Goal: Task Accomplishment & Management: Use online tool/utility

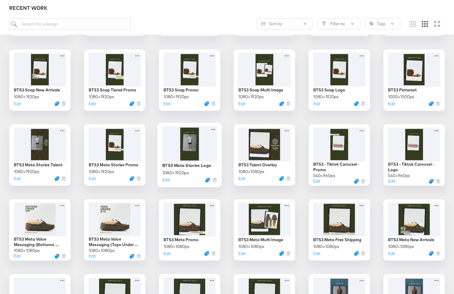
scroll to position [447, 0]
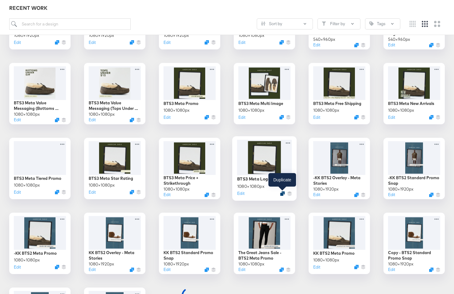
click at [282, 193] on icon "Duplicate" at bounding box center [282, 193] width 5 height 5
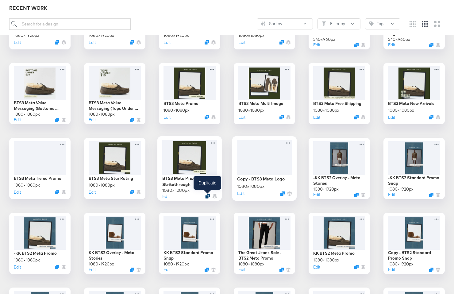
click at [207, 195] on icon "Duplicate" at bounding box center [207, 196] width 5 height 5
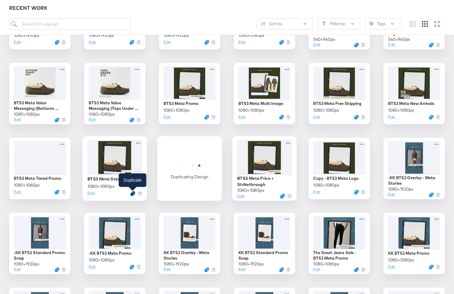
click at [132, 194] on icon "Duplicate" at bounding box center [132, 193] width 5 height 5
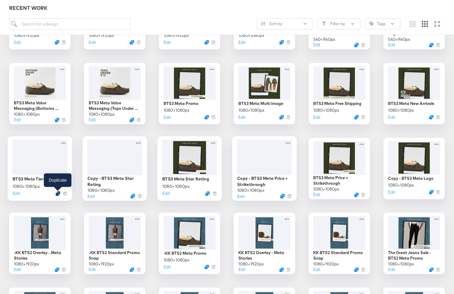
click at [57, 192] on icon "Duplicate" at bounding box center [58, 193] width 5 height 5
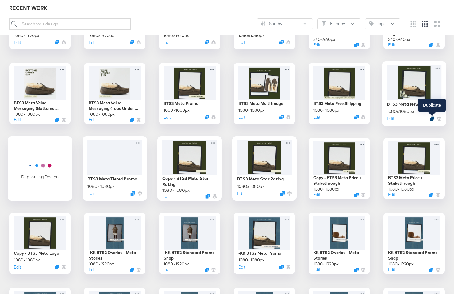
click at [431, 118] on icon "Duplicate" at bounding box center [432, 118] width 5 height 5
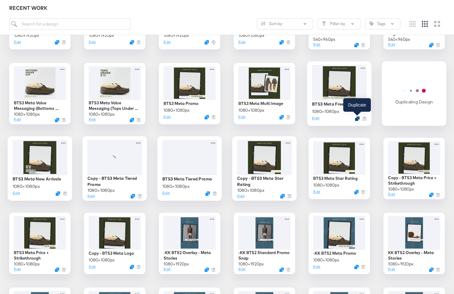
click at [358, 119] on icon "Duplicate" at bounding box center [357, 118] width 5 height 5
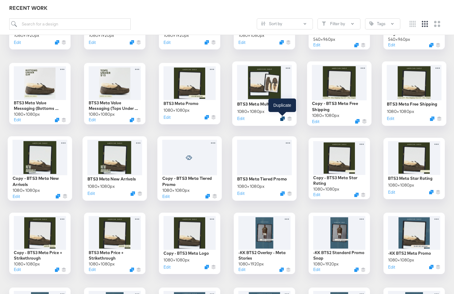
click at [282, 119] on icon "Duplicate" at bounding box center [282, 118] width 5 height 5
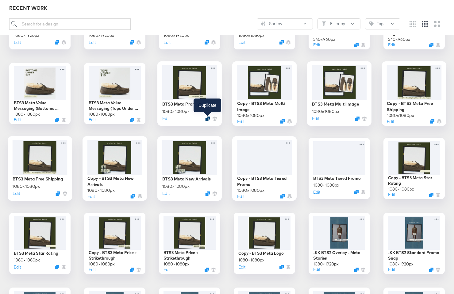
click at [207, 117] on icon "Duplicate" at bounding box center [207, 118] width 5 height 5
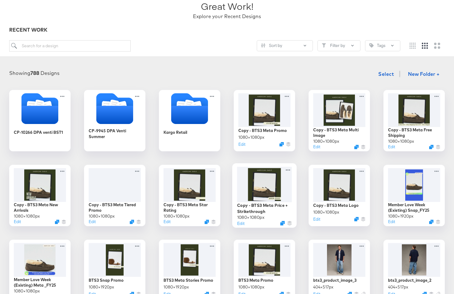
scroll to position [46, 0]
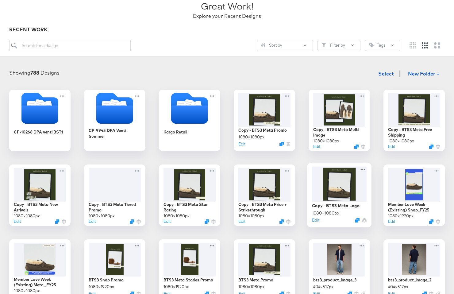
click at [347, 186] on div at bounding box center [339, 184] width 55 height 36
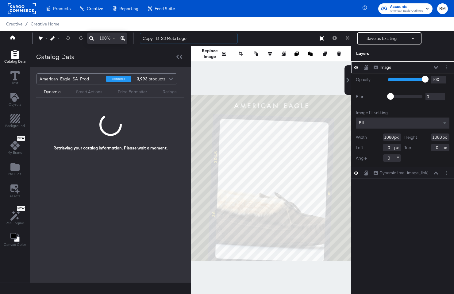
drag, startPoint x: 167, startPoint y: 38, endPoint x: 115, endPoint y: 35, distance: 52.2
click at [115, 36] on div "100% Copy - BTS3 Meta Logo Save as Existing See more options" at bounding box center [227, 38] width 454 height 15
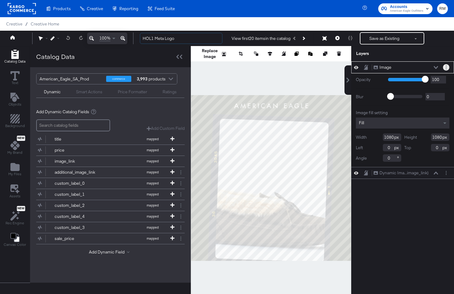
type input "HOL1 Meta Logo"
click at [446, 67] on circle "Layer Options" at bounding box center [446, 67] width 1 height 1
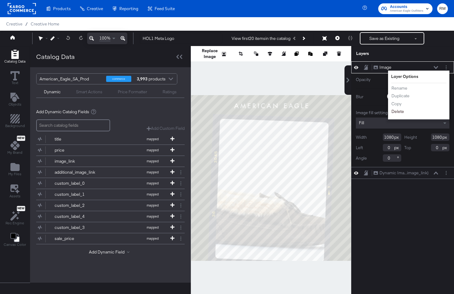
click at [400, 112] on button "Delete" at bounding box center [397, 111] width 13 height 6
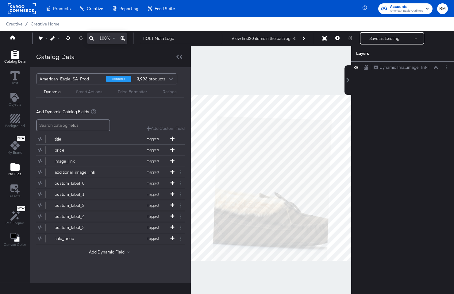
click at [12, 176] on span "My Files" at bounding box center [14, 173] width 13 height 5
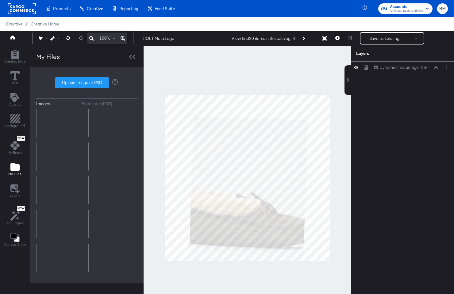
click at [81, 85] on div "Upload Image or PSD" at bounding box center [86, 82] width 101 height 11
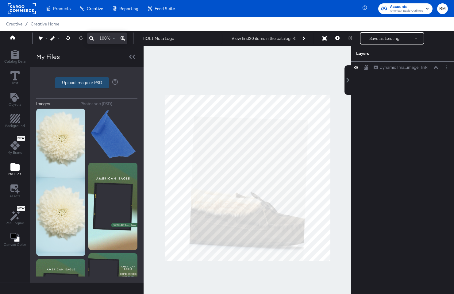
click at [81, 85] on label "Upload Image or PSD" at bounding box center [82, 83] width 53 height 10
click at [87, 83] on input "Upload Image or PSD" at bounding box center [87, 83] width 0 height 0
type input "C:\fakepath\hol1.freeshipping.png"
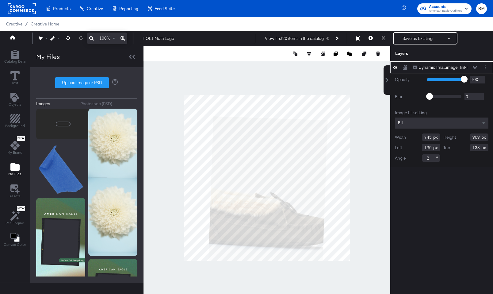
click at [431, 157] on input "2" at bounding box center [431, 157] width 18 height 7
type input "0"
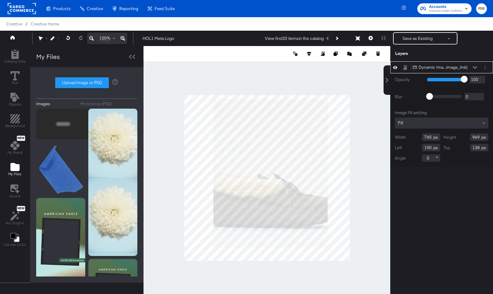
type input "26"
type input "688"
type input "895"
type input "102"
click at [308, 49] on div at bounding box center [267, 53] width 247 height 15
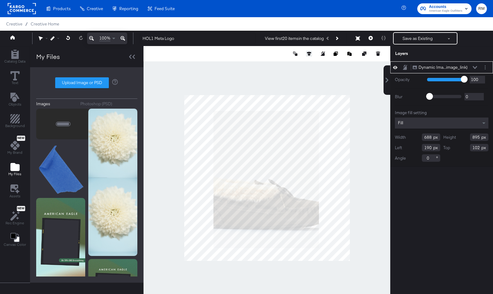
click at [309, 54] on icon at bounding box center [309, 54] width 4 height 4
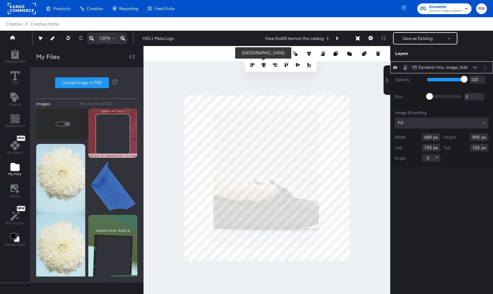
click at [264, 66] on icon at bounding box center [264, 65] width 4 height 4
type input "196"
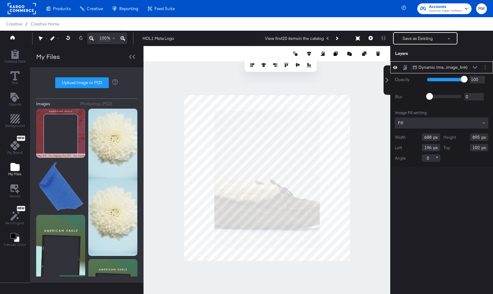
click at [267, 82] on div at bounding box center [267, 177] width 247 height 263
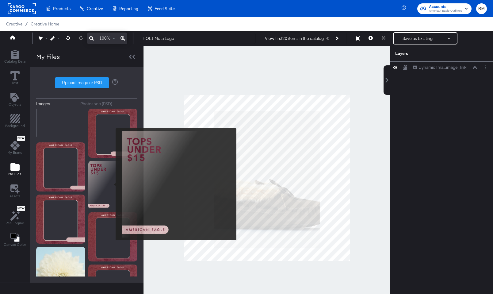
click at [112, 184] on img at bounding box center [112, 185] width 49 height 49
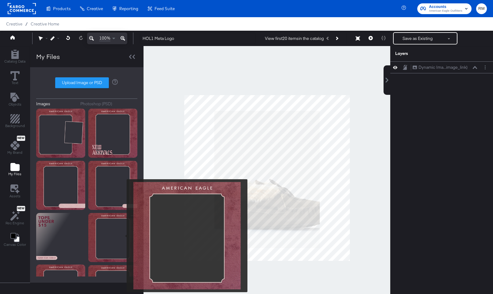
click at [123, 236] on img at bounding box center [112, 237] width 49 height 49
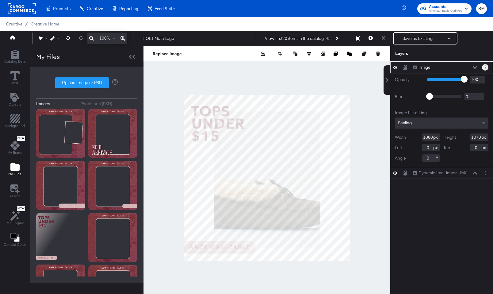
click at [454, 67] on icon "Layer Options" at bounding box center [485, 67] width 1 height 4
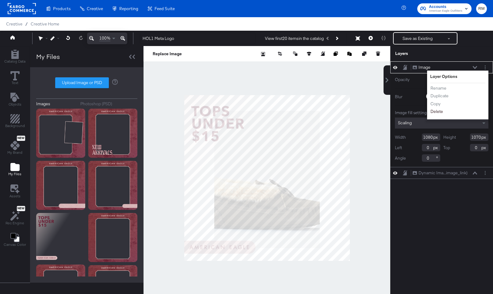
click at [437, 112] on button "Delete" at bounding box center [436, 111] width 13 height 6
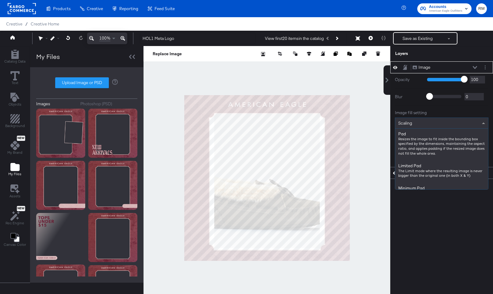
click at [454, 123] on div "Scaling" at bounding box center [441, 123] width 93 height 10
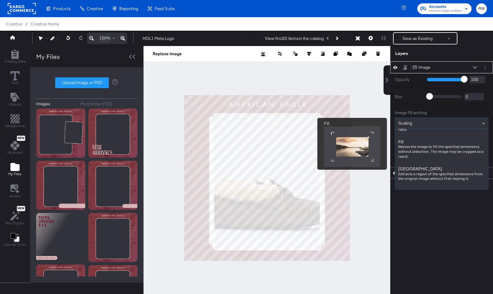
scroll to position [98, 0]
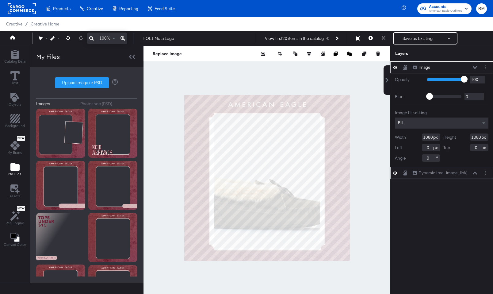
click at [454, 173] on icon at bounding box center [475, 172] width 4 height 3
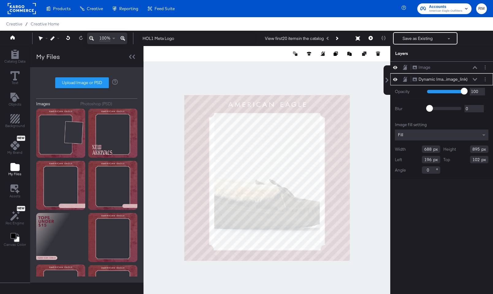
type input "723"
type input "162"
type input "756"
type input "886"
type input "111"
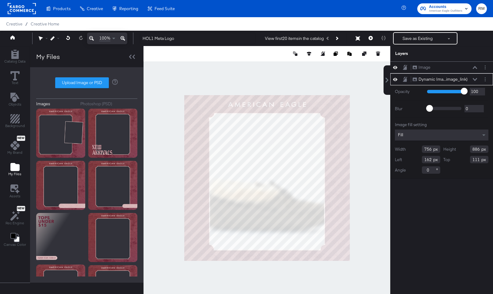
type input "896"
click at [266, 277] on div at bounding box center [267, 177] width 247 height 263
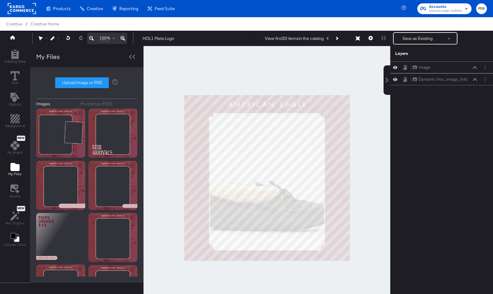
click at [412, 44] on div "100% HOL1 Meta Logo View first 20 items in the catalog Save as Existing See mor…" at bounding box center [246, 38] width 493 height 15
click at [454, 80] on icon at bounding box center [475, 79] width 4 height 3
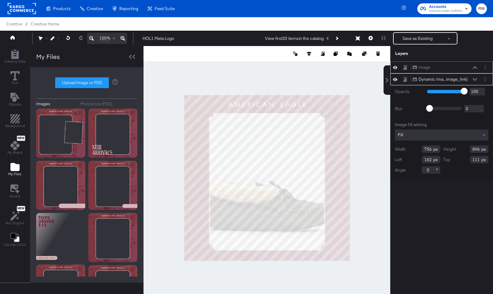
click at [454, 67] on icon at bounding box center [475, 67] width 4 height 3
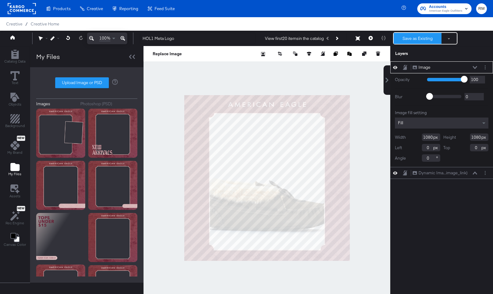
click at [416, 44] on button "Save as Existing" at bounding box center [418, 38] width 48 height 11
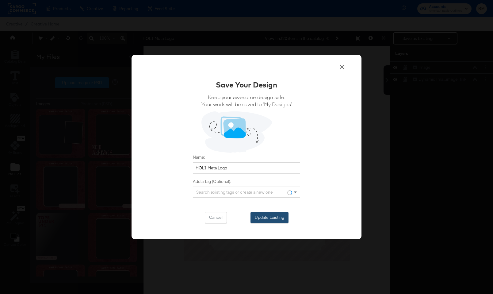
click at [270, 214] on button "Update Existing" at bounding box center [270, 217] width 38 height 11
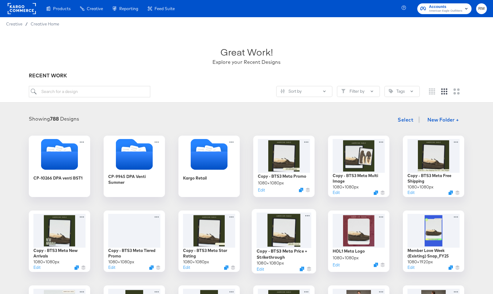
click at [276, 240] on div at bounding box center [284, 230] width 55 height 36
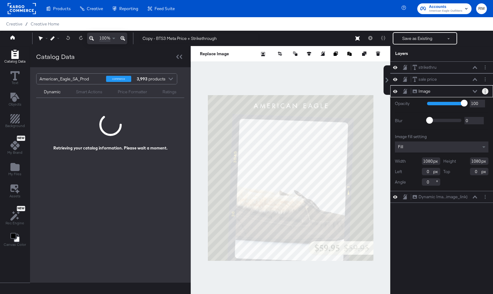
click at [454, 91] on button "Layer Options" at bounding box center [485, 91] width 6 height 6
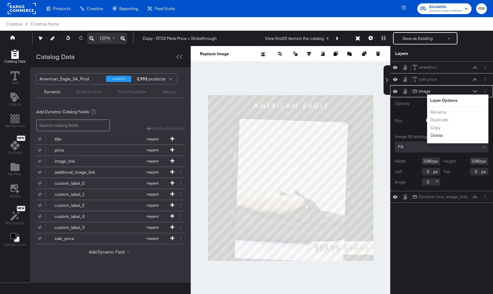
click at [435, 136] on button "Delete" at bounding box center [436, 135] width 13 height 6
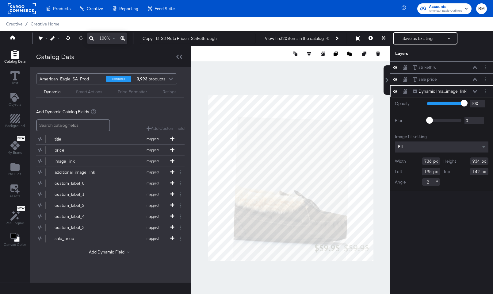
click at [428, 185] on input "2" at bounding box center [431, 181] width 18 height 7
type input "0"
type input "150"
type input "114"
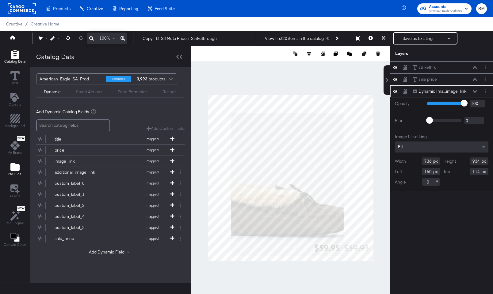
click at [15, 170] on icon "Add Files" at bounding box center [14, 167] width 9 height 8
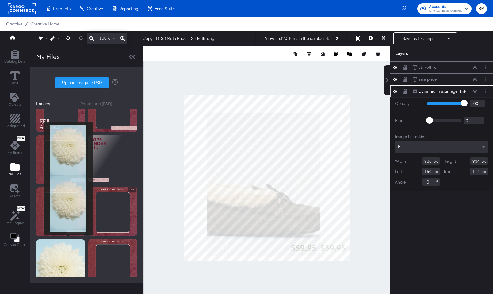
scroll to position [82, 0]
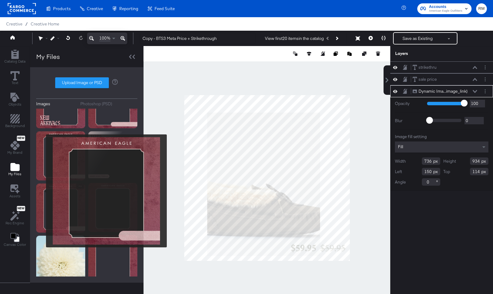
click at [43, 192] on img at bounding box center [60, 207] width 49 height 49
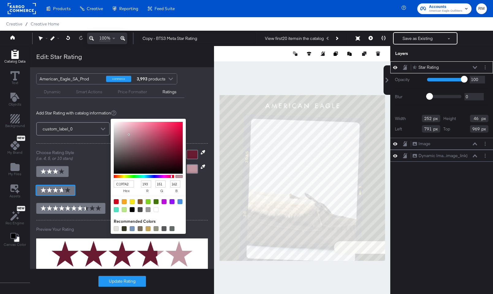
click at [128, 134] on div at bounding box center [148, 148] width 69 height 52
click at [113, 282] on button "Update Rating" at bounding box center [122, 281] width 48 height 11
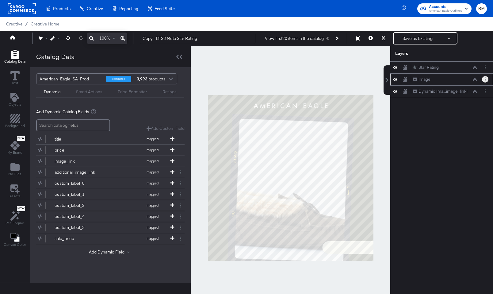
click at [486, 80] on button "Layer Options" at bounding box center [485, 79] width 6 height 6
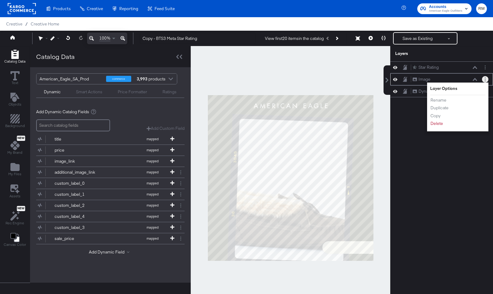
click at [442, 127] on div "Rename Duplicate Copy Delete" at bounding box center [447, 111] width 34 height 33
click at [436, 123] on button "Delete" at bounding box center [436, 123] width 13 height 6
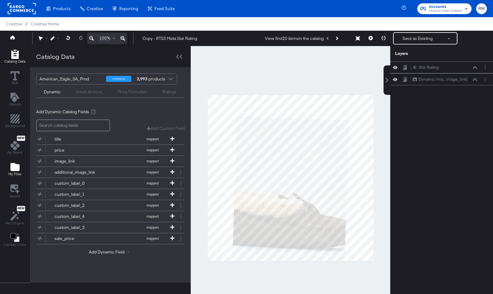
click at [12, 173] on span "My Files" at bounding box center [14, 173] width 13 height 5
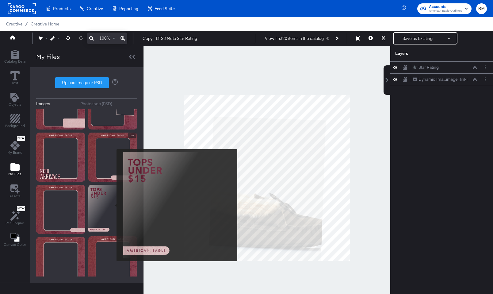
scroll to position [33, 0]
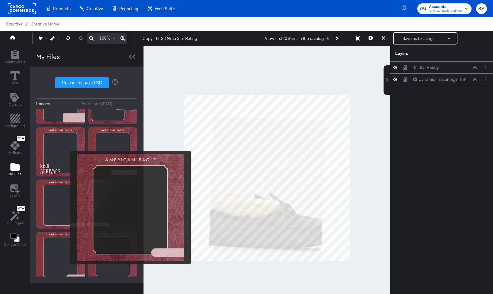
click at [65, 207] on img at bounding box center [60, 203] width 49 height 49
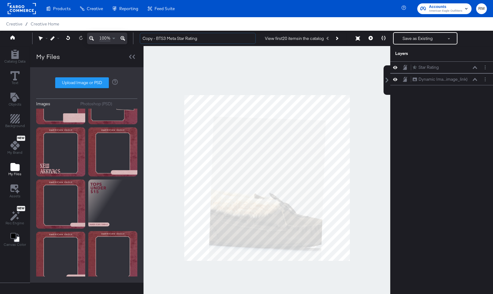
drag, startPoint x: 165, startPoint y: 39, endPoint x: 124, endPoint y: 38, distance: 41.1
click at [124, 38] on div "100% Copy - BTS3 Meta Star Rating View first 20 items in the catalog Save as Ex…" at bounding box center [246, 38] width 493 height 15
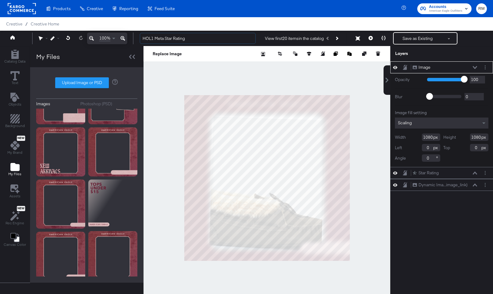
type input "HOL1 Meta Star Rating"
click at [435, 124] on div "Scaling" at bounding box center [442, 122] width 94 height 11
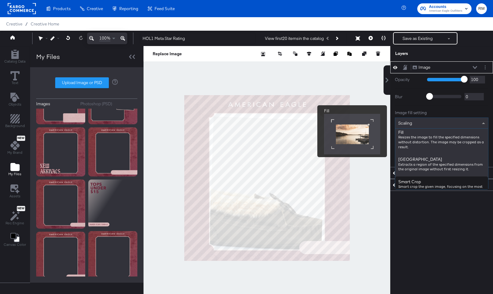
scroll to position [102, 0]
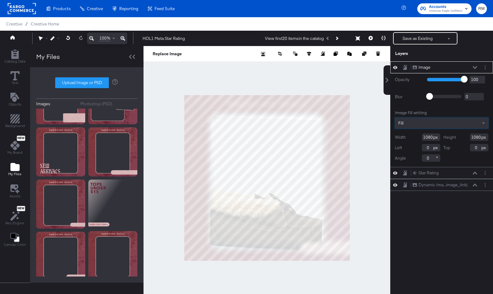
click at [475, 68] on icon at bounding box center [475, 67] width 4 height 3
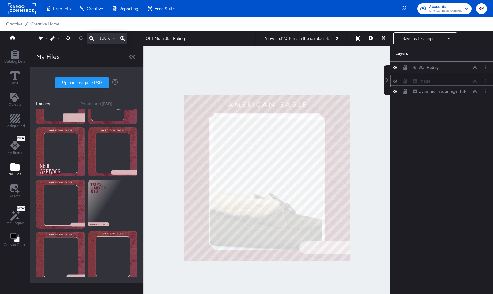
drag, startPoint x: 459, startPoint y: 69, endPoint x: 459, endPoint y: 81, distance: 12.0
click at [459, 82] on div "Image Image" at bounding box center [444, 81] width 65 height 6
click at [475, 93] on icon at bounding box center [475, 91] width 4 height 3
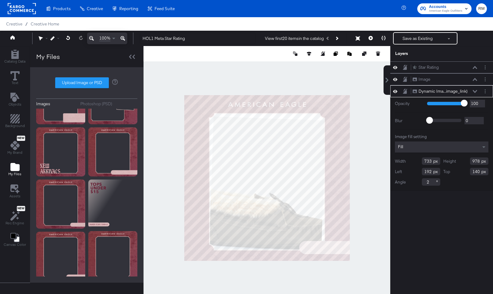
click at [432, 181] on input "2" at bounding box center [431, 181] width 18 height 7
type input "0"
type input "999"
type input "119"
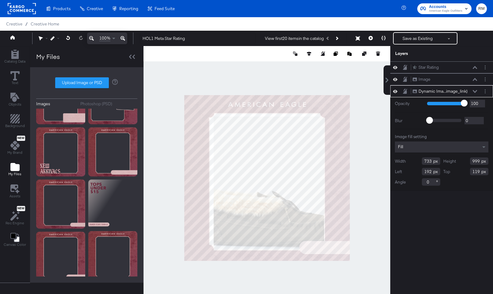
type input "997"
type input "121"
type input "759"
type input "166"
type input "761"
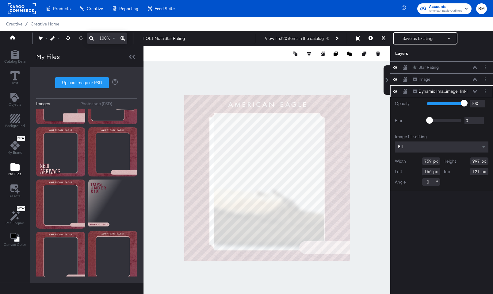
type input "164"
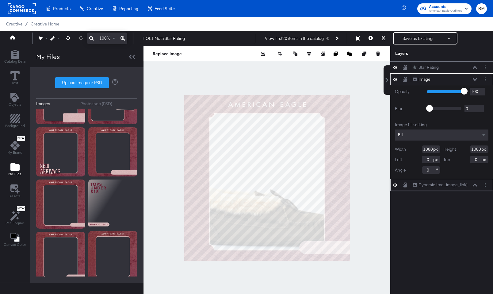
click at [476, 184] on icon at bounding box center [475, 184] width 4 height 3
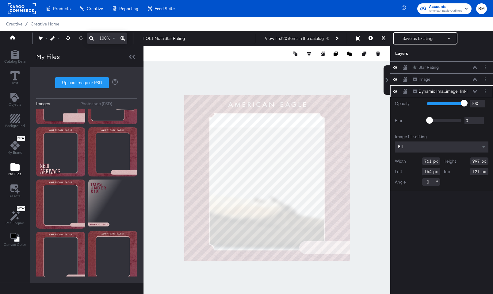
type input "907"
type input "211"
click at [396, 81] on icon at bounding box center [395, 79] width 4 height 5
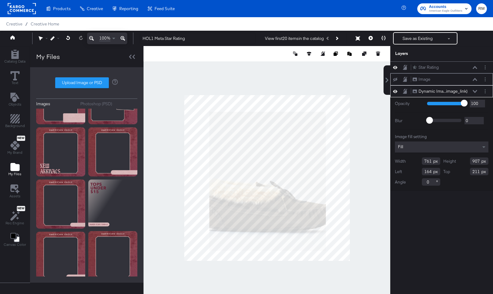
type input "162"
type input "109"
type input "880"
type input "135"
click at [309, 54] on icon at bounding box center [309, 54] width 4 height 4
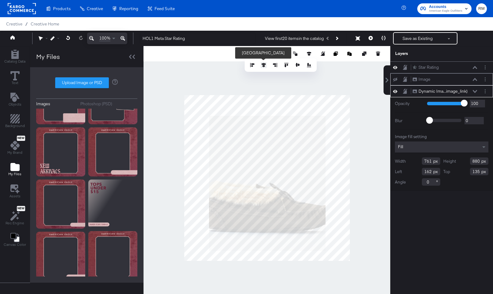
click at [263, 67] on icon at bounding box center [264, 65] width 4 height 4
type input "160"
click at [396, 78] on icon at bounding box center [395, 80] width 4 height 4
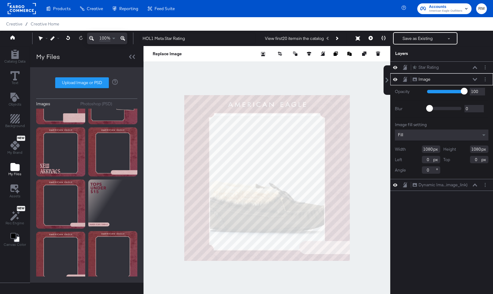
type input "-18"
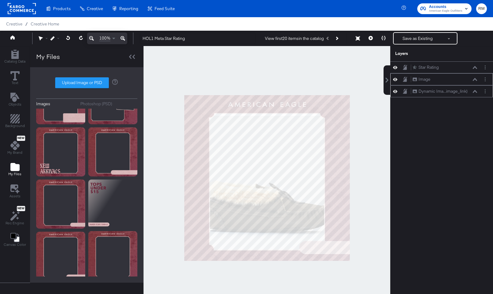
click at [475, 91] on icon at bounding box center [475, 91] width 4 height 3
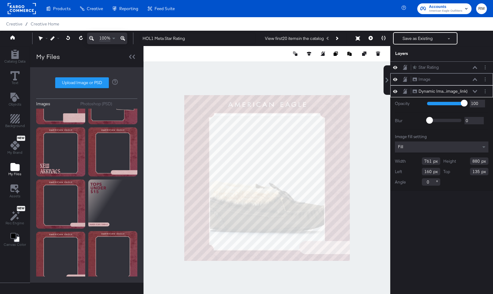
type input "896"
type input "119"
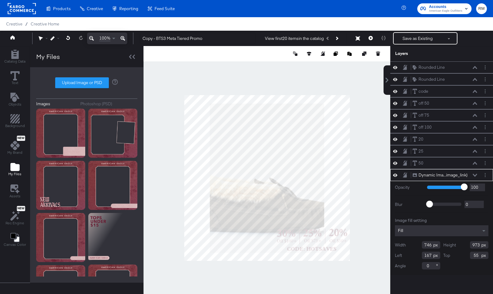
scroll to position [6, 0]
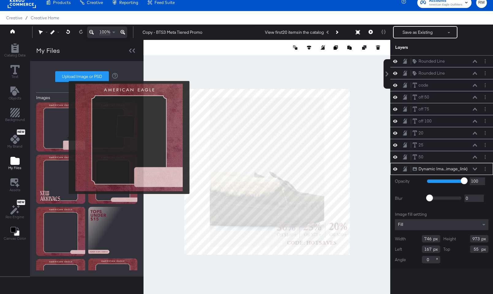
click at [65, 137] on img at bounding box center [60, 126] width 49 height 49
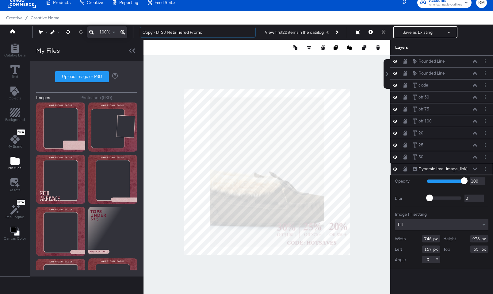
drag, startPoint x: 157, startPoint y: 32, endPoint x: 94, endPoint y: 30, distance: 62.9
click at [94, 30] on div "100% Copy - BTS3 Meta Tiered Promo View first 20 items in the catalog Save as E…" at bounding box center [246, 32] width 493 height 15
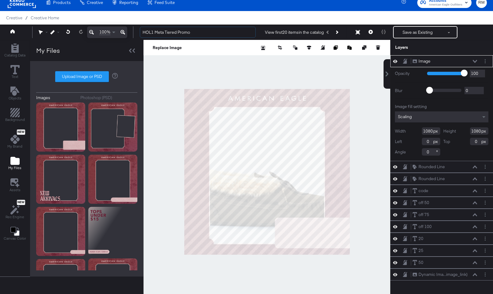
type input "HOL1 Meta Tiered Promo"
click at [433, 121] on div "Scaling" at bounding box center [442, 116] width 94 height 11
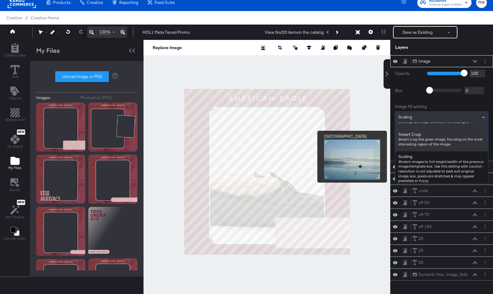
scroll to position [87, 0]
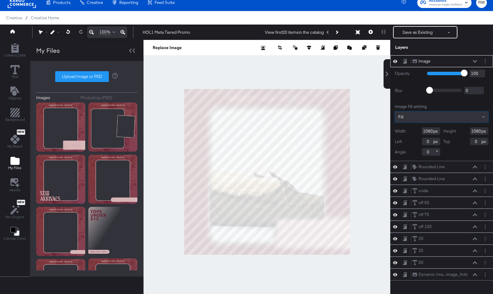
click at [474, 63] on button at bounding box center [475, 61] width 5 height 4
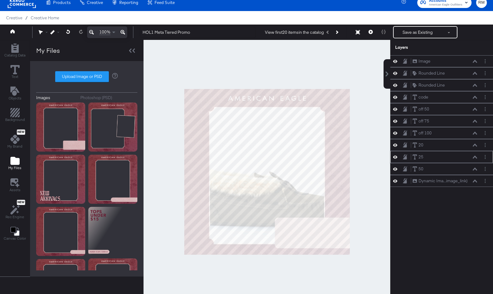
scroll to position [5, 0]
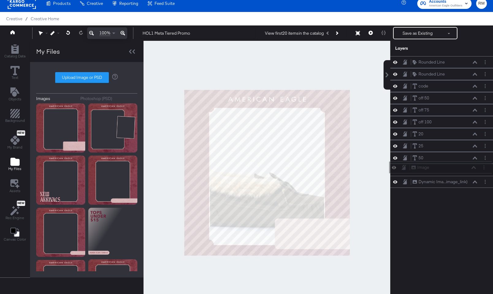
drag, startPoint x: 465, startPoint y: 61, endPoint x: 464, endPoint y: 172, distance: 110.7
click at [464, 172] on div "Image Image Rounded Line Rounded Line Rounded Line Rounded Line code code off 5…" at bounding box center [441, 122] width 103 height 132
click at [475, 181] on icon at bounding box center [475, 181] width 4 height 3
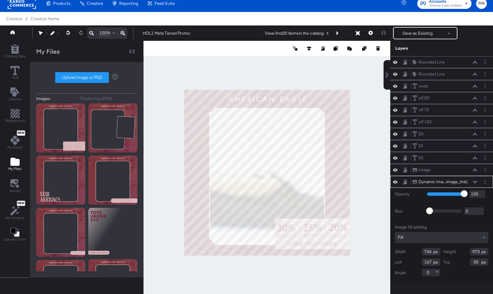
type input "752"
type input "920"
type input "109"
type input "892"
type input "765"
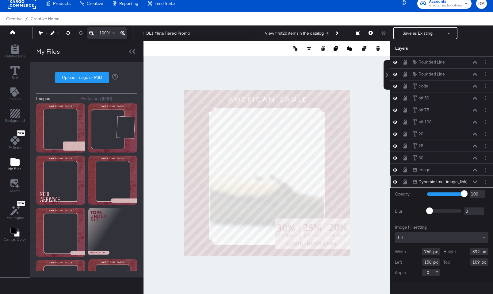
type input "159"
type input "113"
type input "760"
type input "916"
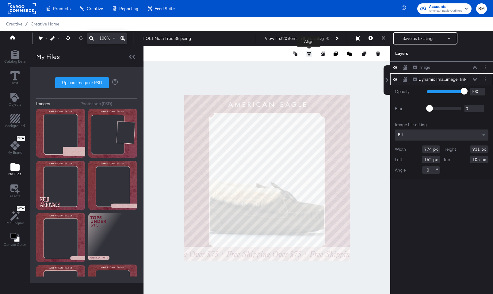
scroll to position [128, 0]
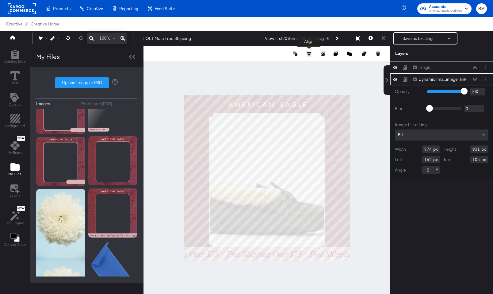
click at [309, 53] on icon at bounding box center [309, 54] width 4 height 4
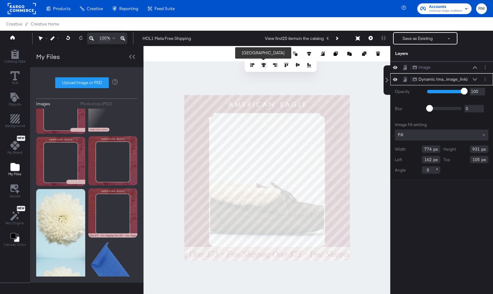
click at [264, 66] on icon at bounding box center [264, 65] width 4 height 4
type input "153"
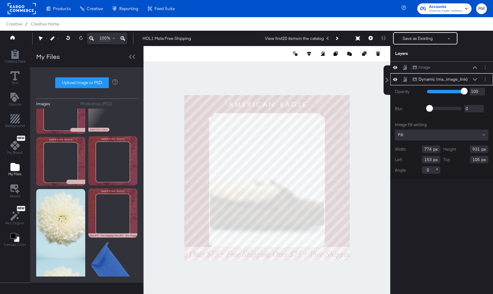
type input "896"
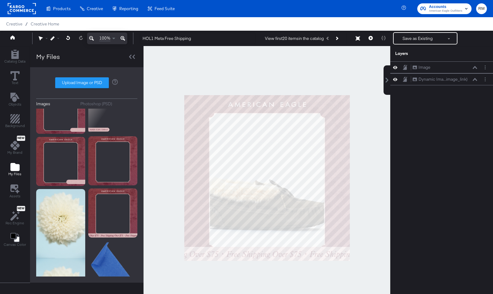
click at [280, 274] on div at bounding box center [267, 177] width 247 height 263
click at [408, 39] on button "Save as Existing" at bounding box center [418, 38] width 48 height 11
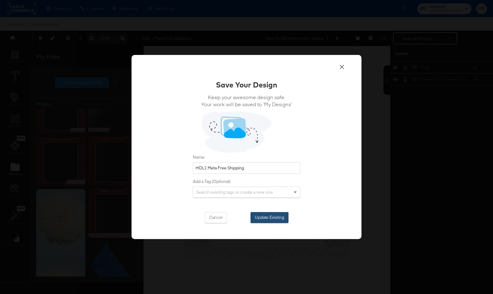
click at [266, 220] on button "Update Existing" at bounding box center [270, 217] width 38 height 11
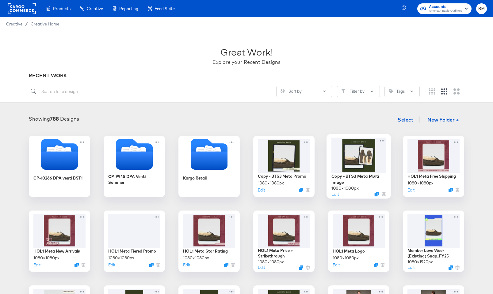
click at [365, 159] on div at bounding box center [358, 154] width 55 height 35
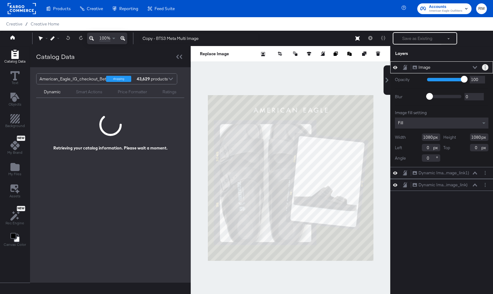
click at [485, 66] on icon "Layer Options" at bounding box center [485, 67] width 1 height 4
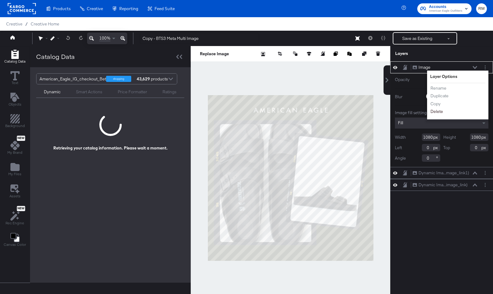
click at [435, 110] on button "Delete" at bounding box center [436, 111] width 13 height 6
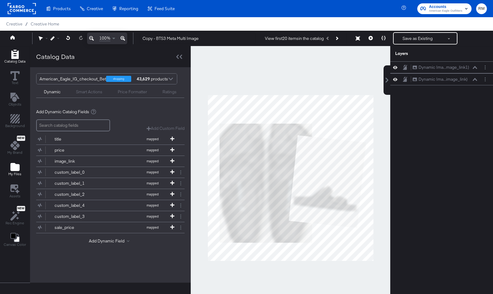
click at [10, 174] on span "My Files" at bounding box center [14, 173] width 13 height 5
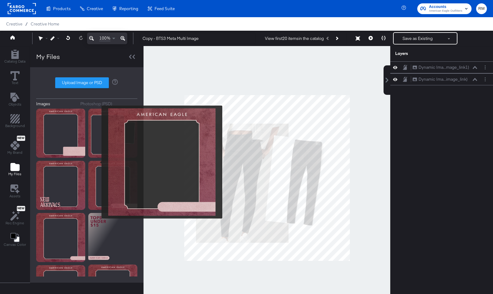
click at [100, 140] on img at bounding box center [112, 133] width 49 height 49
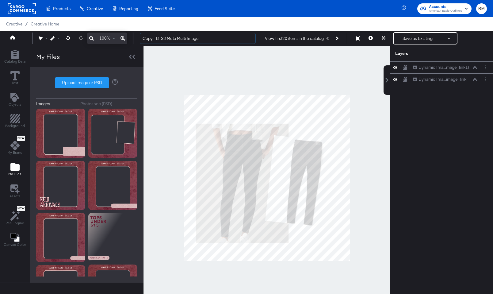
drag, startPoint x: 165, startPoint y: 36, endPoint x: 126, endPoint y: 34, distance: 39.6
click at [126, 34] on div "100% Copy - BTS3 Meta Multi Image View first 20 items in the catalog Save as Ex…" at bounding box center [246, 38] width 493 height 15
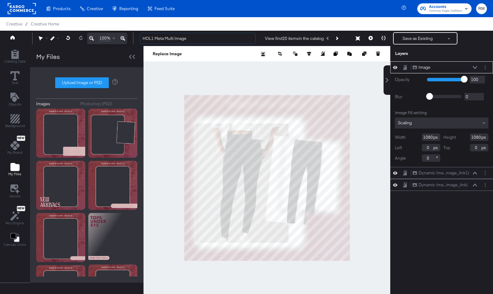
type input "HOL1 Meta Multi Image"
click at [428, 129] on div "Image fill setting Scaling Width 1080 Height 1080 Left 0 Top 0 Angle 0" at bounding box center [442, 136] width 94 height 52
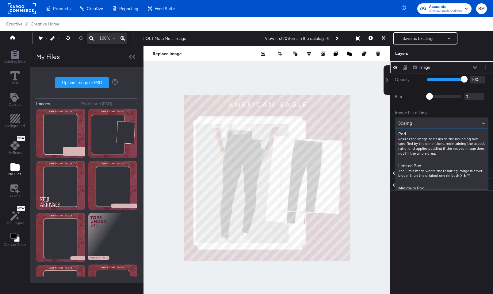
click at [427, 125] on div "Scaling" at bounding box center [441, 123] width 93 height 10
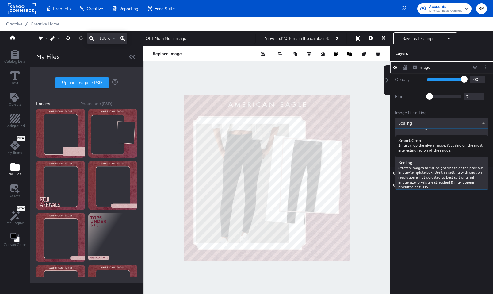
scroll to position [106, 0]
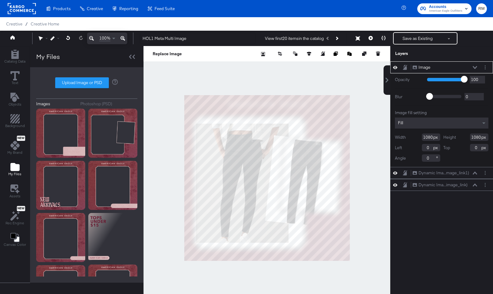
click at [476, 67] on icon at bounding box center [475, 67] width 4 height 3
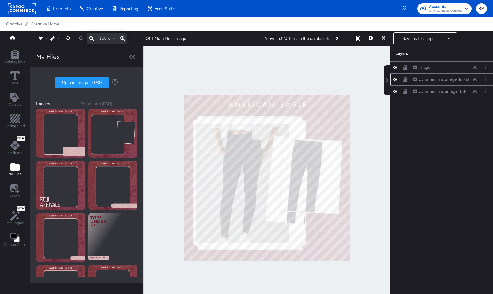
click at [476, 79] on icon at bounding box center [475, 79] width 4 height 3
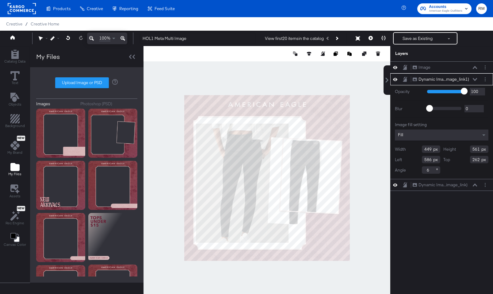
type input "567"
type input "275"
type input "2"
type input "379"
type input "637"
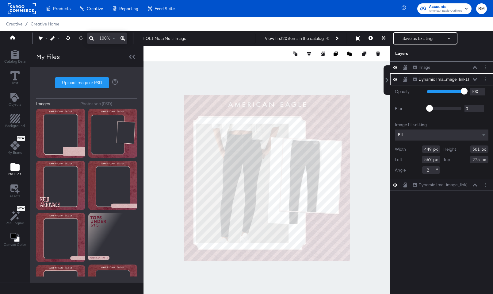
type input "278"
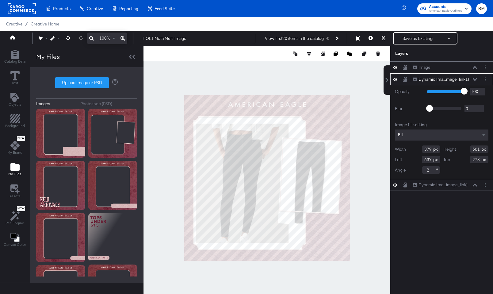
type input "640"
type input "276"
type input "3"
